Goal: Find specific page/section: Find specific page/section

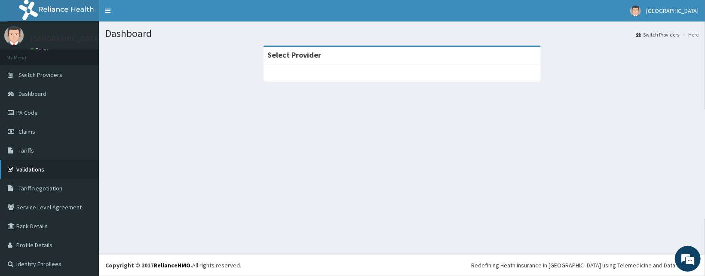
click at [49, 171] on link "Validations" at bounding box center [49, 169] width 99 height 19
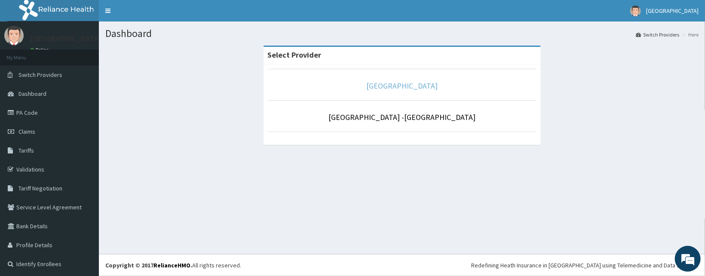
click at [372, 88] on link "[GEOGRAPHIC_DATA]" at bounding box center [401, 86] width 71 height 10
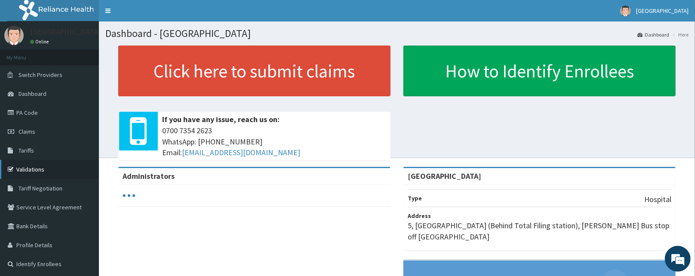
click at [52, 167] on link "Validations" at bounding box center [49, 169] width 99 height 19
